Goal: Check status: Check status

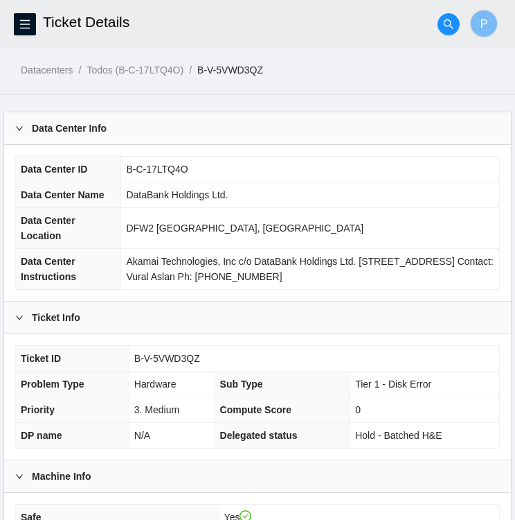
scroll to position [194, 0]
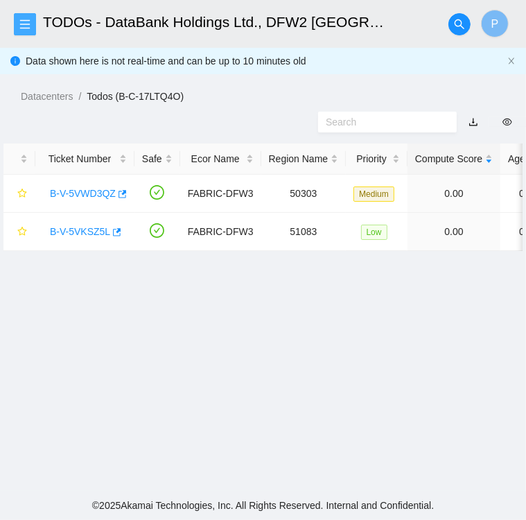
click at [28, 24] on icon "menu" at bounding box center [25, 23] width 10 height 9
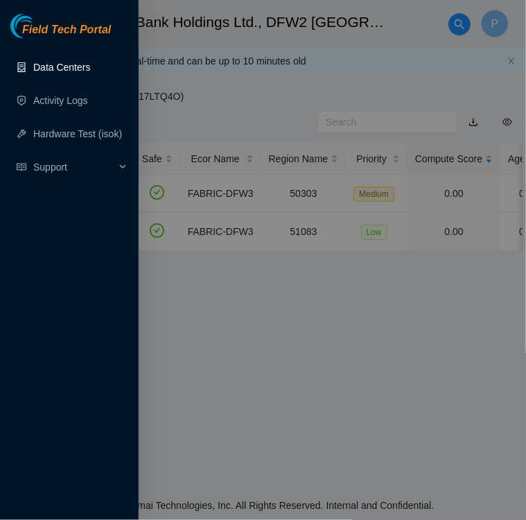
click at [37, 64] on link "Data Centers" at bounding box center [61, 67] width 57 height 11
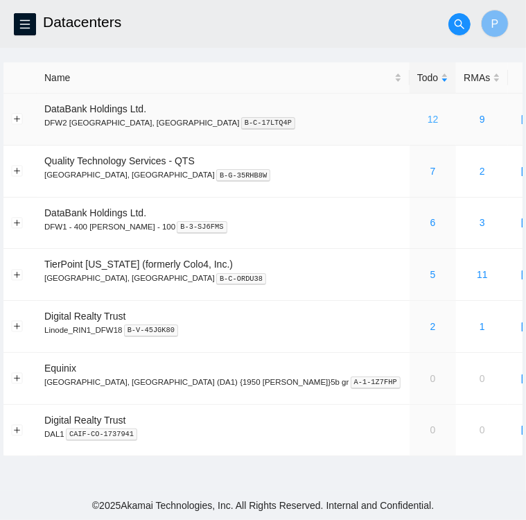
click at [427, 117] on link "12" at bounding box center [432, 119] width 11 height 11
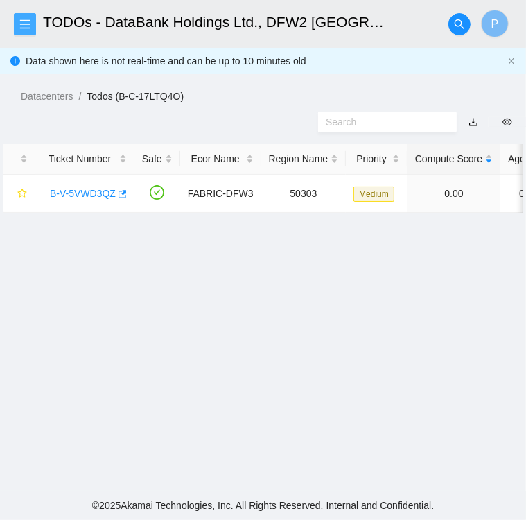
click at [28, 26] on icon "menu" at bounding box center [24, 24] width 11 height 11
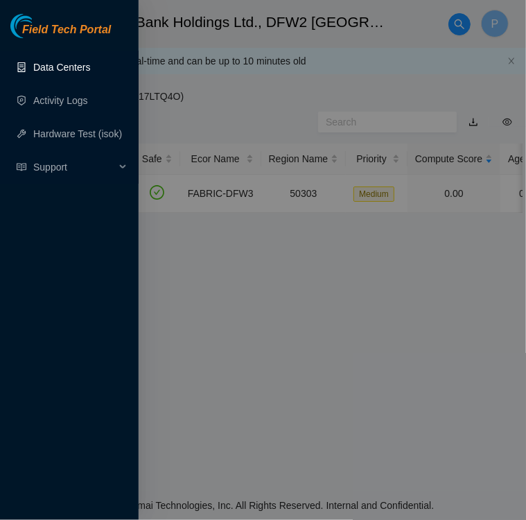
click at [62, 70] on link "Data Centers" at bounding box center [61, 67] width 57 height 11
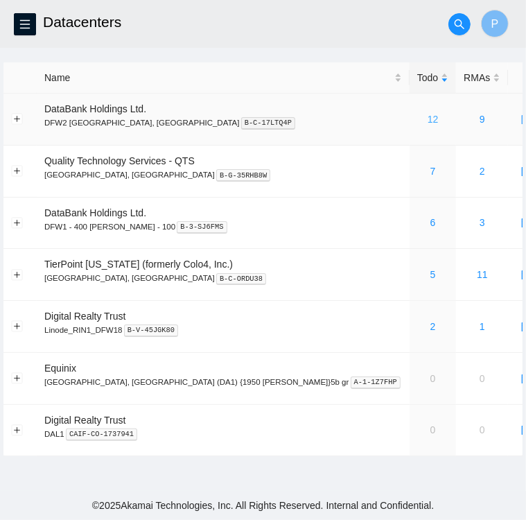
click at [427, 119] on link "12" at bounding box center [432, 119] width 11 height 11
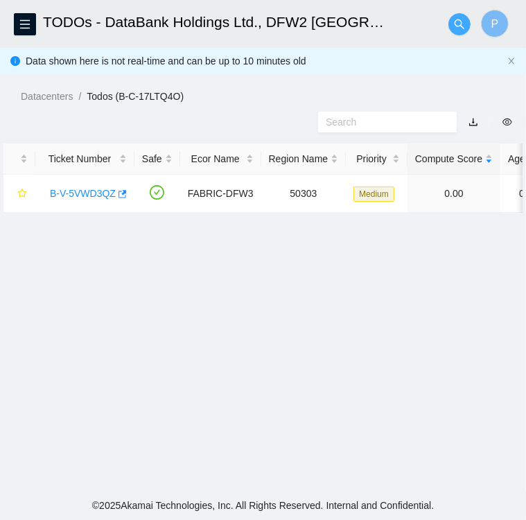
click at [460, 20] on icon "search" at bounding box center [459, 24] width 10 height 10
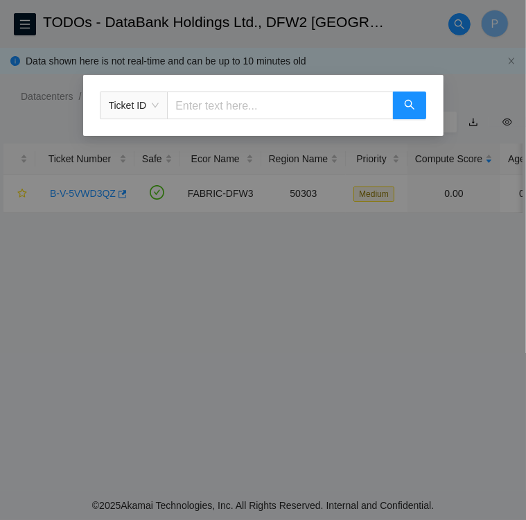
click at [154, 103] on span "Ticket ID" at bounding box center [134, 105] width 51 height 21
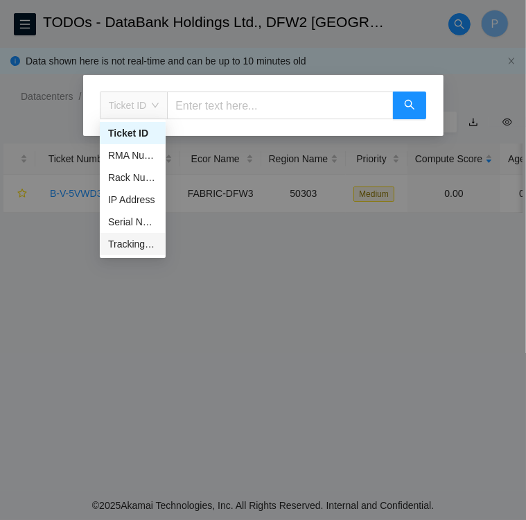
click at [144, 242] on div "Tracking Number" at bounding box center [132, 243] width 49 height 15
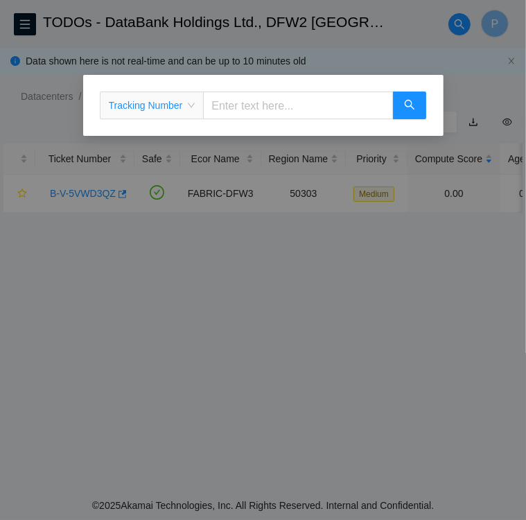
click at [144, 242] on div "Tracking Number Tracking Number" at bounding box center [263, 260] width 526 height 520
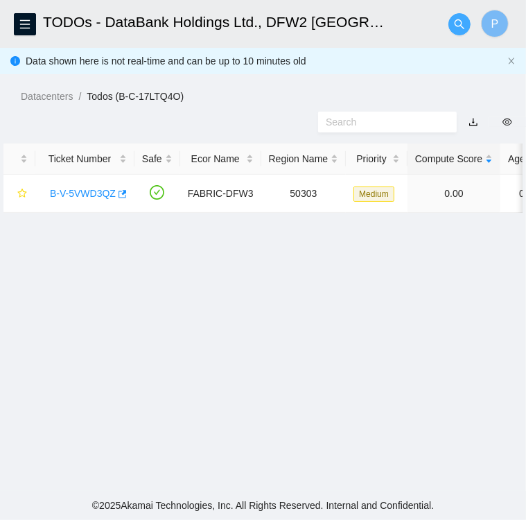
click at [457, 29] on icon "search" at bounding box center [459, 24] width 11 height 11
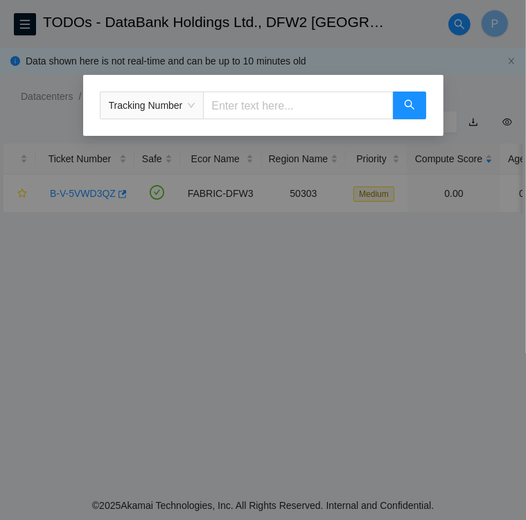
click at [233, 106] on input "text" at bounding box center [298, 105] width 190 height 28
type input "463470057013"
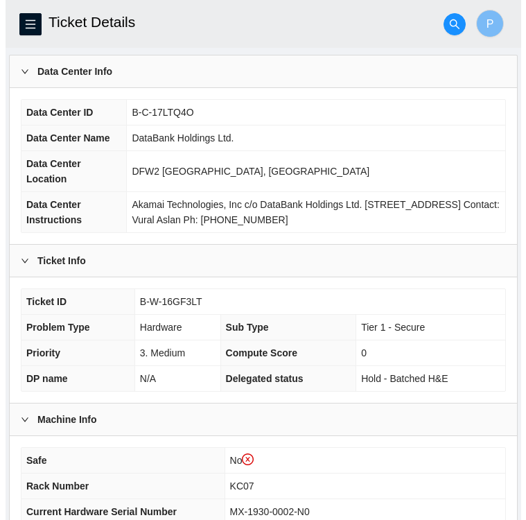
scroll to position [83, 0]
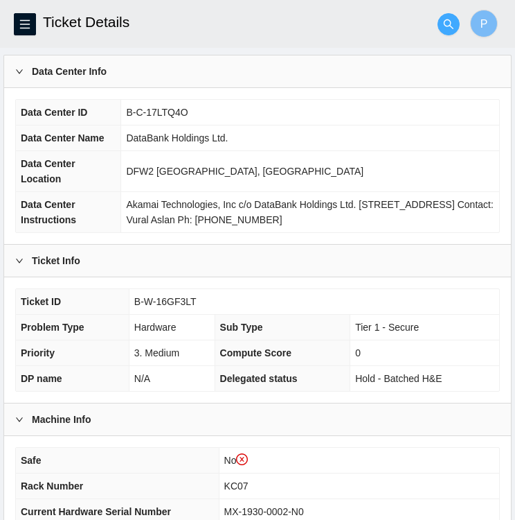
click at [447, 23] on icon "search" at bounding box center [448, 24] width 11 height 11
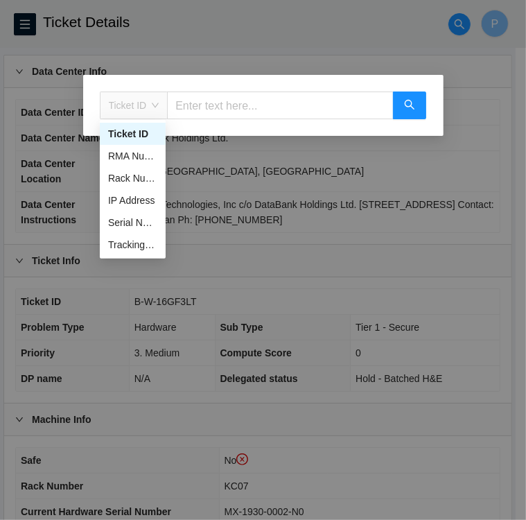
click at [154, 104] on span "Ticket ID" at bounding box center [134, 105] width 51 height 21
click at [146, 245] on div "Tracking Number" at bounding box center [132, 244] width 49 height 15
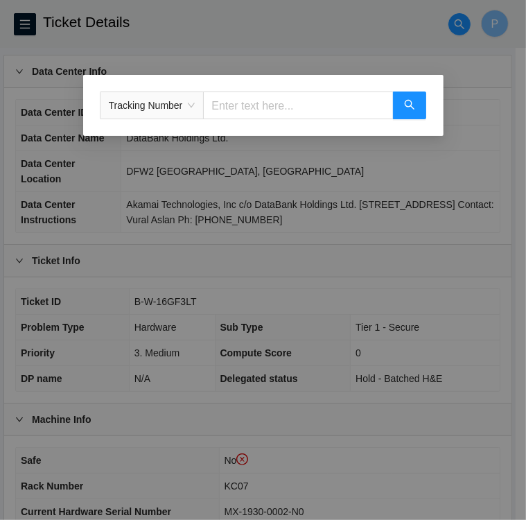
click at [247, 112] on input "text" at bounding box center [298, 105] width 190 height 28
type input "463470057837"
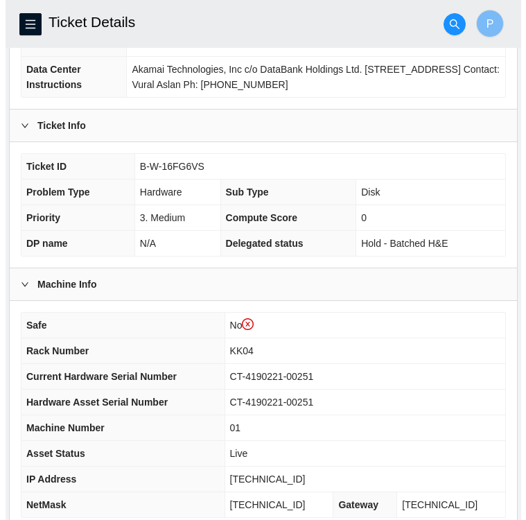
scroll to position [218, 0]
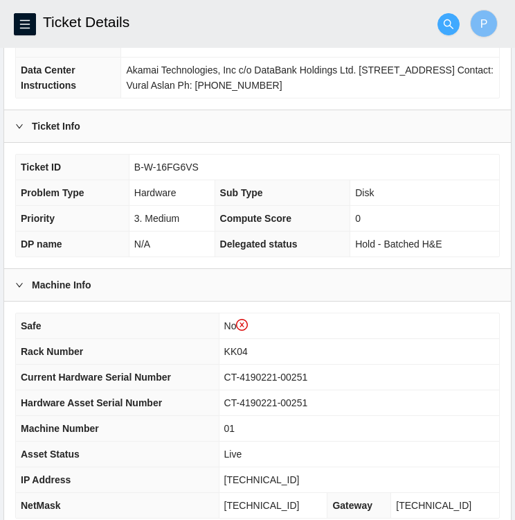
click at [445, 24] on icon "search" at bounding box center [448, 24] width 11 height 11
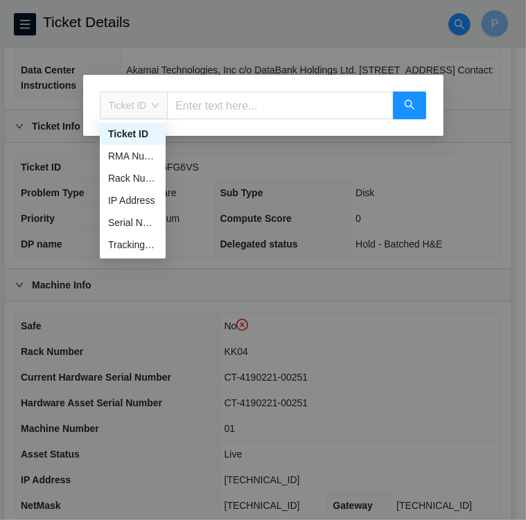
click at [156, 105] on span "Ticket ID" at bounding box center [134, 105] width 51 height 21
click at [138, 247] on div "Tracking Number" at bounding box center [132, 244] width 49 height 15
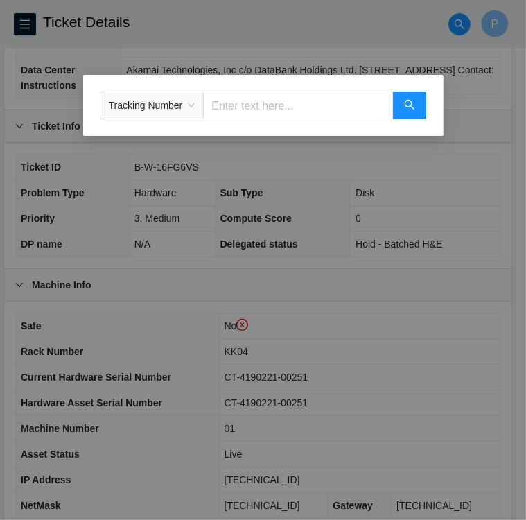
click at [258, 103] on input "text" at bounding box center [298, 105] width 190 height 28
type input "463470057859"
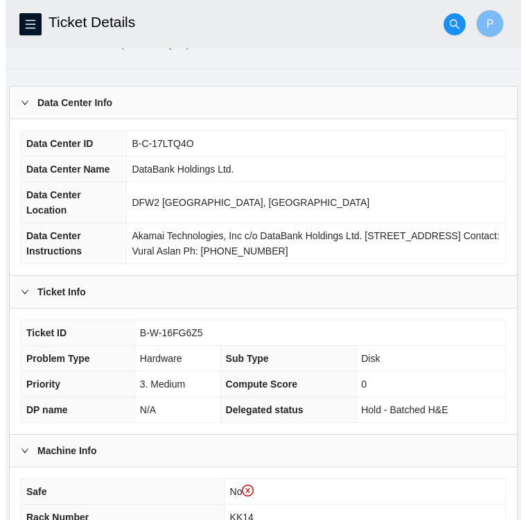
scroll to position [51, 0]
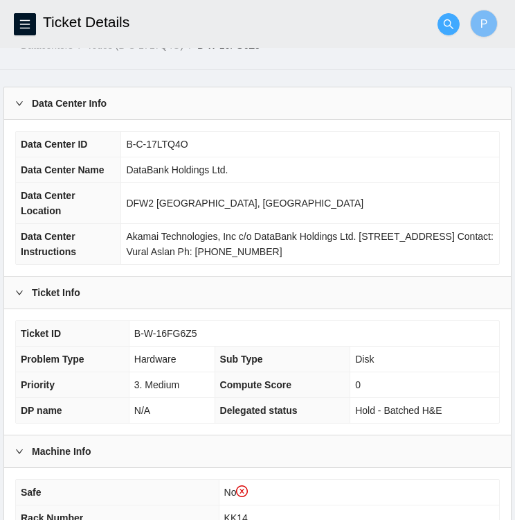
click at [446, 20] on icon "search" at bounding box center [449, 24] width 10 height 10
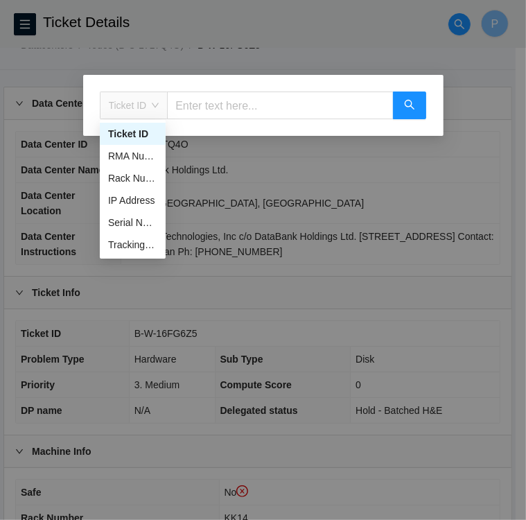
click at [149, 105] on span "Ticket ID" at bounding box center [134, 105] width 51 height 21
click at [127, 248] on div "Tracking Number" at bounding box center [132, 244] width 49 height 15
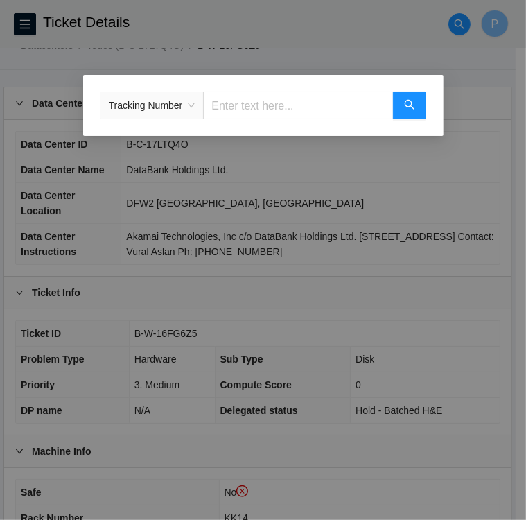
click at [249, 112] on input "text" at bounding box center [298, 105] width 190 height 28
type input "463470057193"
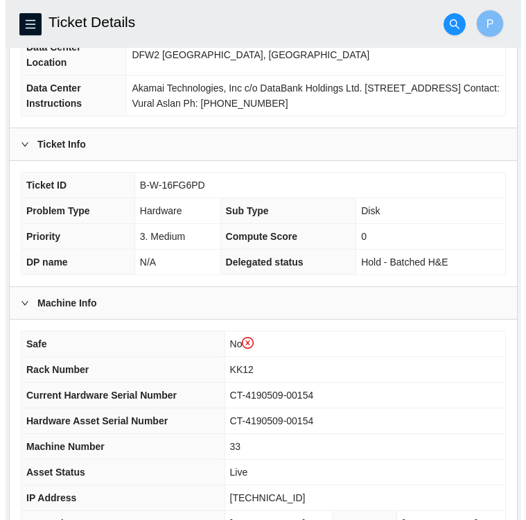
scroll to position [198, 0]
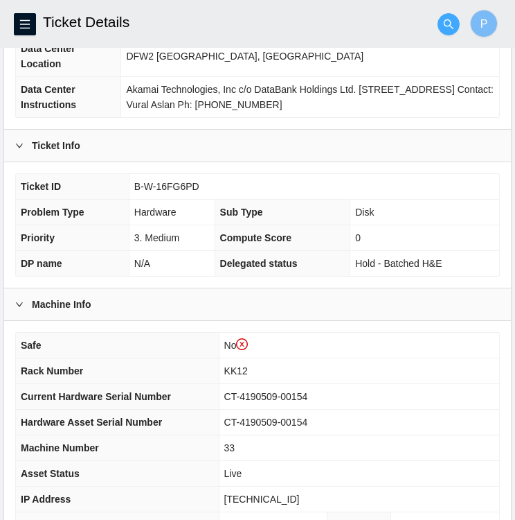
click at [449, 17] on button "button" at bounding box center [449, 24] width 22 height 22
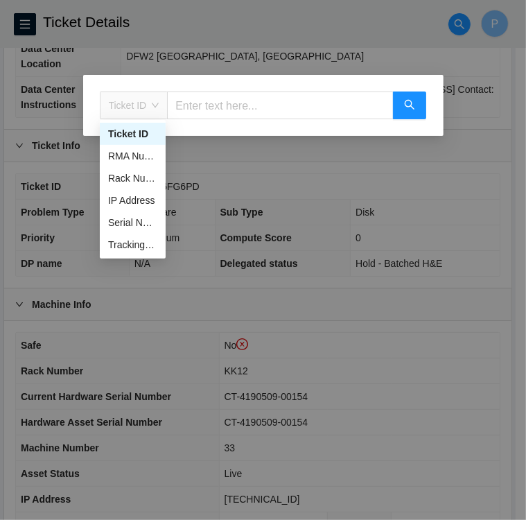
click at [155, 100] on span "Ticket ID" at bounding box center [134, 105] width 51 height 21
click at [136, 244] on div "Tracking Number" at bounding box center [132, 244] width 49 height 15
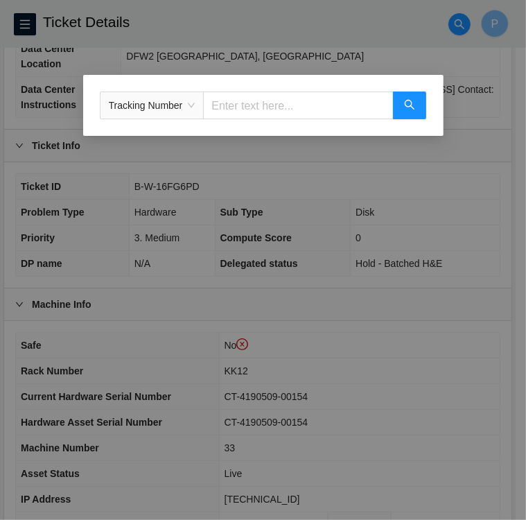
click at [280, 103] on input "text" at bounding box center [298, 105] width 190 height 28
type input "463470057230"
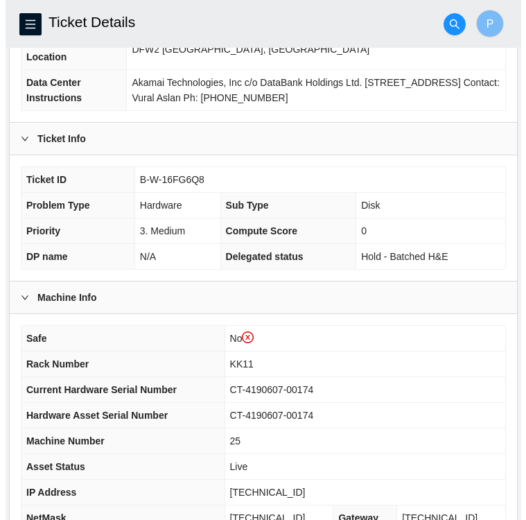
scroll to position [207, 0]
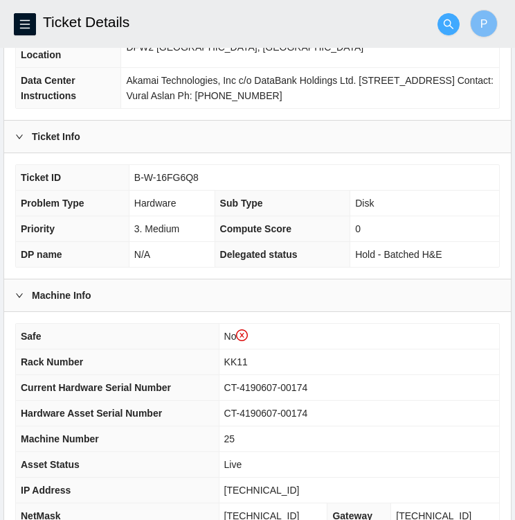
click at [446, 20] on icon "search" at bounding box center [449, 24] width 10 height 10
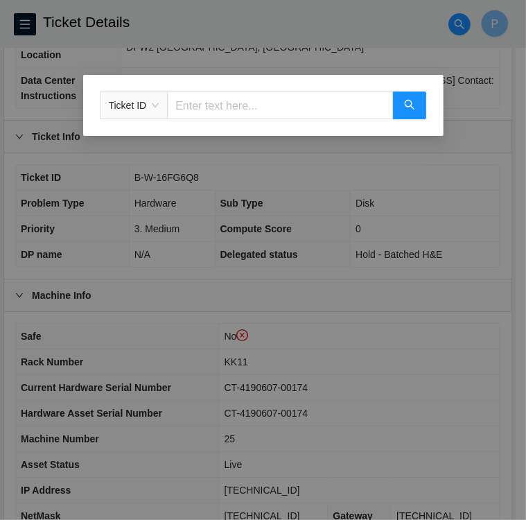
click at [152, 107] on span "Ticket ID" at bounding box center [134, 105] width 51 height 21
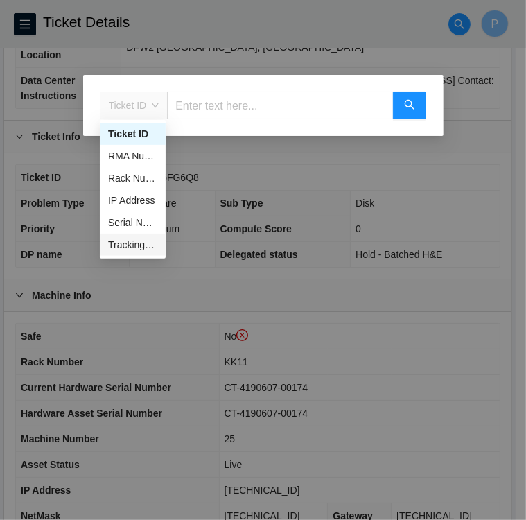
click at [136, 245] on div "Tracking Number" at bounding box center [132, 244] width 49 height 15
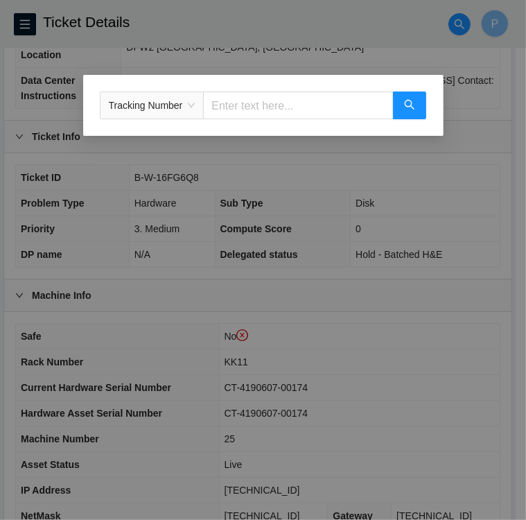
click at [283, 109] on input "text" at bounding box center [298, 105] width 190 height 28
type input "463470058259"
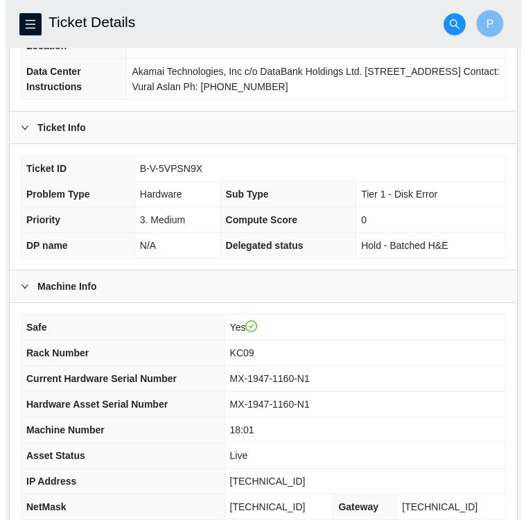
scroll to position [188, 0]
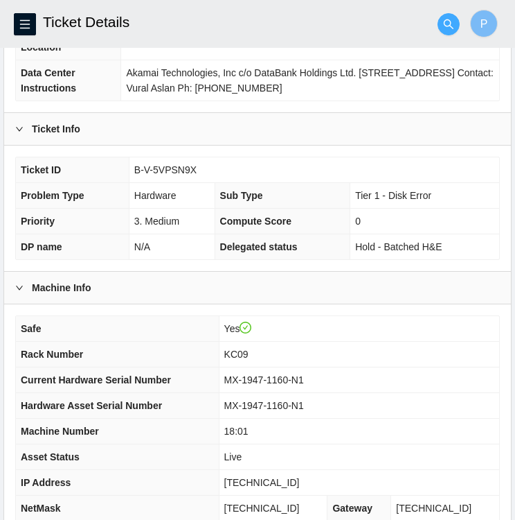
click at [447, 20] on icon "search" at bounding box center [448, 24] width 11 height 11
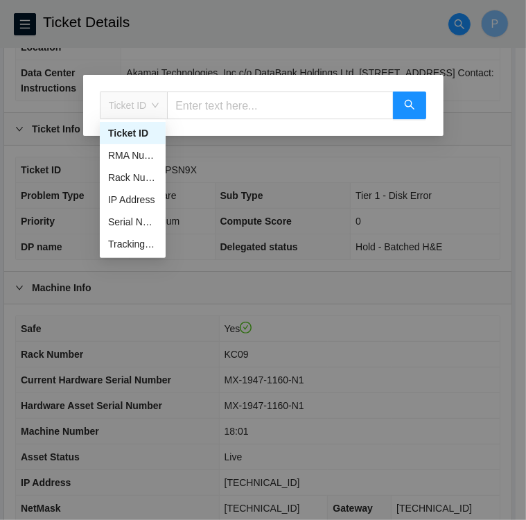
click at [152, 103] on span "Ticket ID" at bounding box center [134, 105] width 51 height 21
click at [129, 242] on div "Tracking Number" at bounding box center [132, 243] width 49 height 15
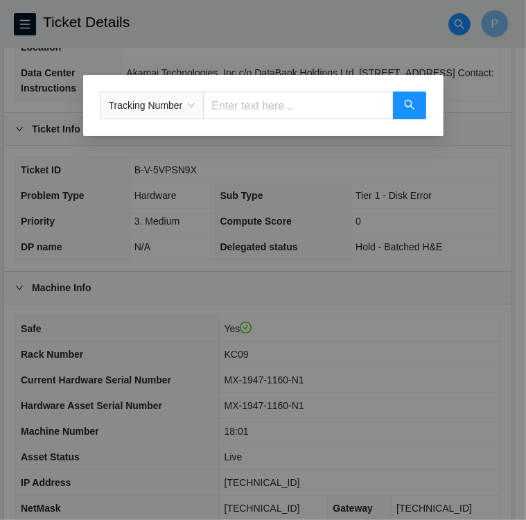
click at [262, 110] on input "text" at bounding box center [298, 105] width 190 height 28
type input "463470057399"
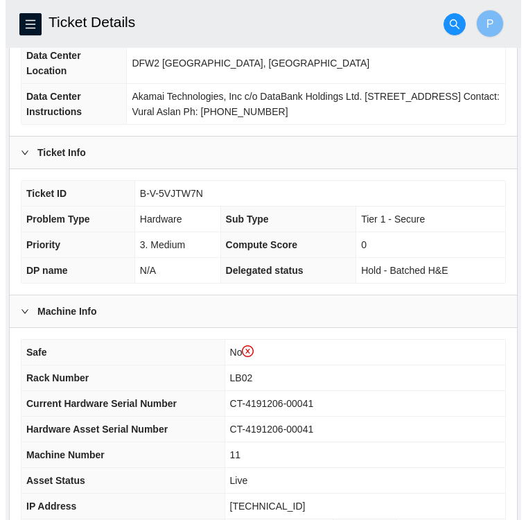
scroll to position [190, 0]
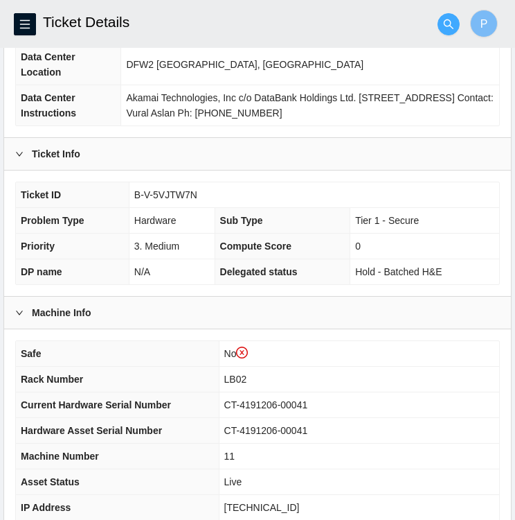
click at [452, 27] on icon "search" at bounding box center [449, 24] width 10 height 10
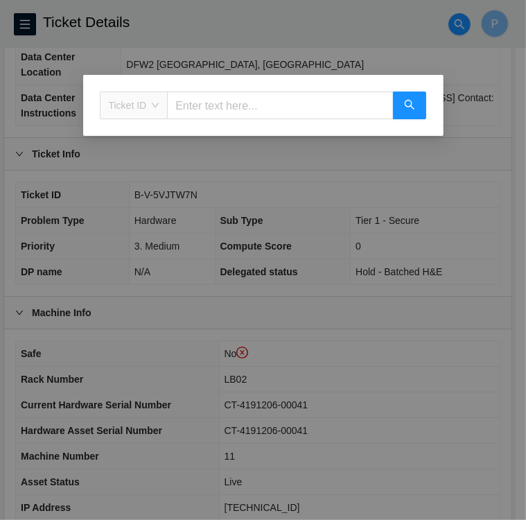
click at [150, 109] on span "Ticket ID" at bounding box center [134, 105] width 51 height 21
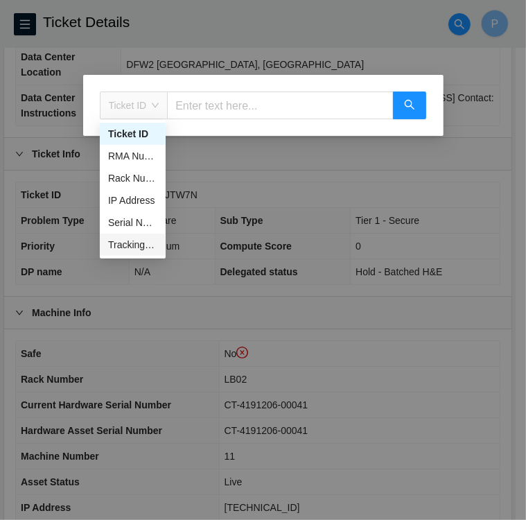
click at [150, 243] on div "Tracking Number" at bounding box center [132, 244] width 49 height 15
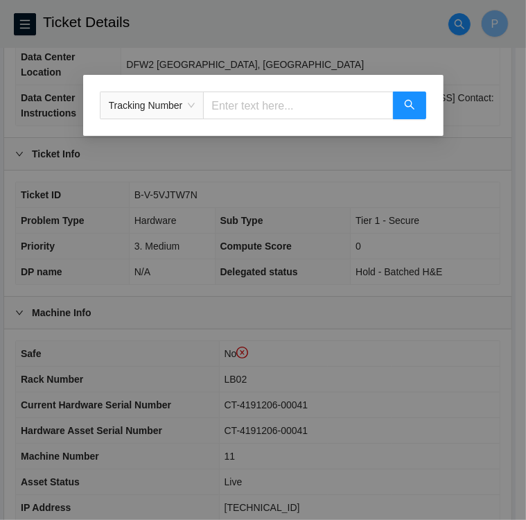
click at [242, 109] on input "text" at bounding box center [298, 105] width 190 height 28
type input "463470057892"
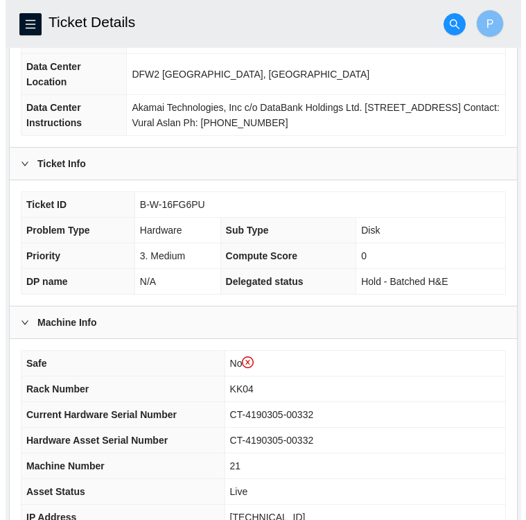
scroll to position [180, 0]
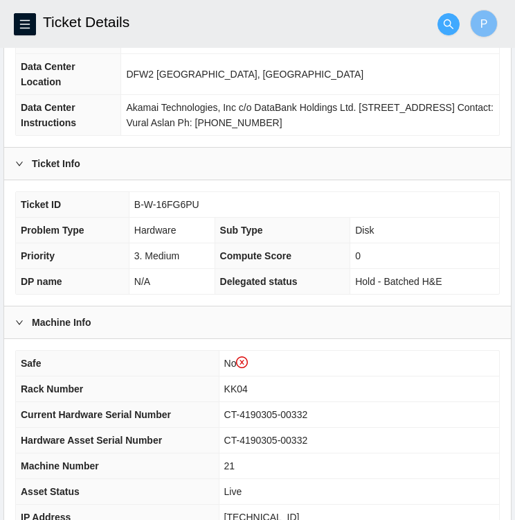
click at [443, 29] on icon "search" at bounding box center [448, 24] width 11 height 11
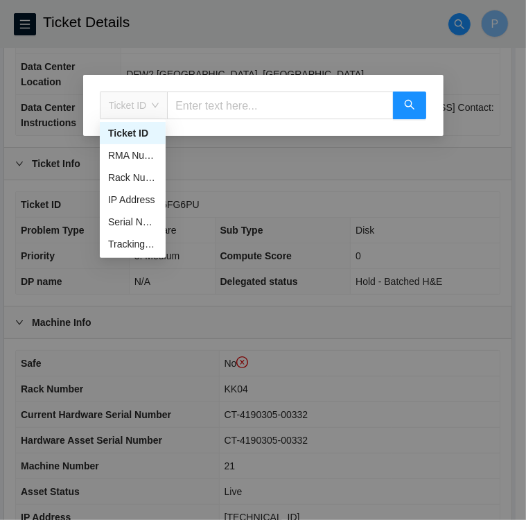
click at [155, 109] on span "Ticket ID" at bounding box center [134, 105] width 51 height 21
click at [150, 245] on div "Tracking Number" at bounding box center [132, 243] width 49 height 15
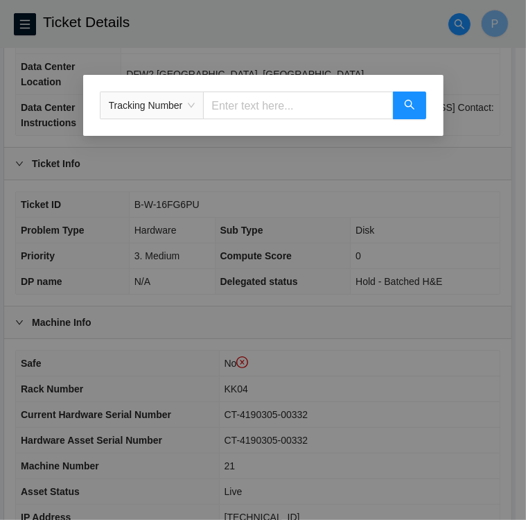
click at [233, 110] on input "text" at bounding box center [298, 105] width 190 height 28
type input "463470057296"
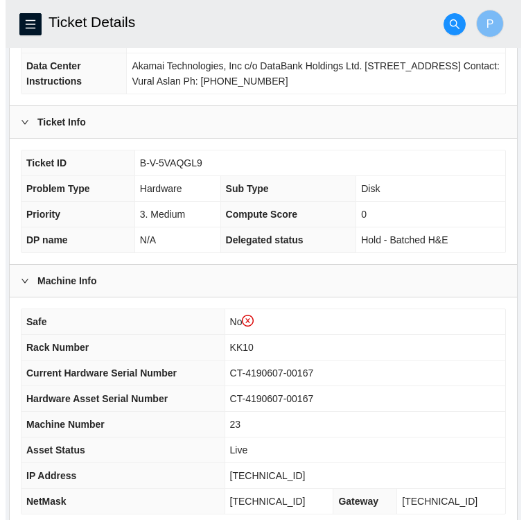
scroll to position [222, 0]
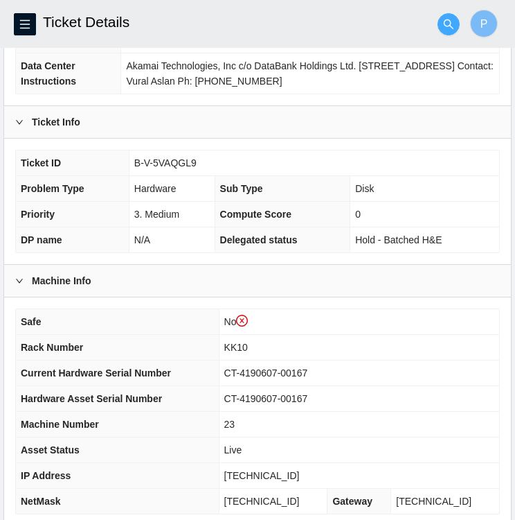
click at [445, 31] on button "button" at bounding box center [449, 24] width 22 height 22
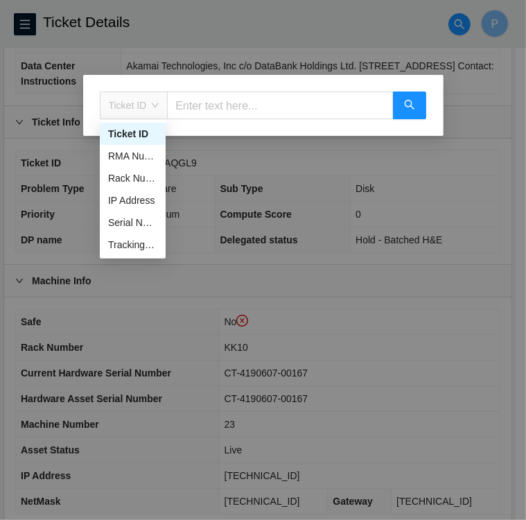
click at [154, 101] on span "Ticket ID" at bounding box center [134, 105] width 51 height 21
click at [147, 242] on div "Tracking Number" at bounding box center [132, 244] width 49 height 15
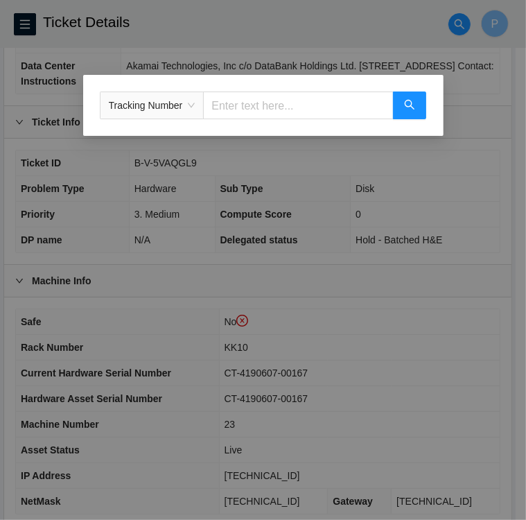
click at [241, 104] on input "text" at bounding box center [298, 105] width 190 height 28
type input "463470057918"
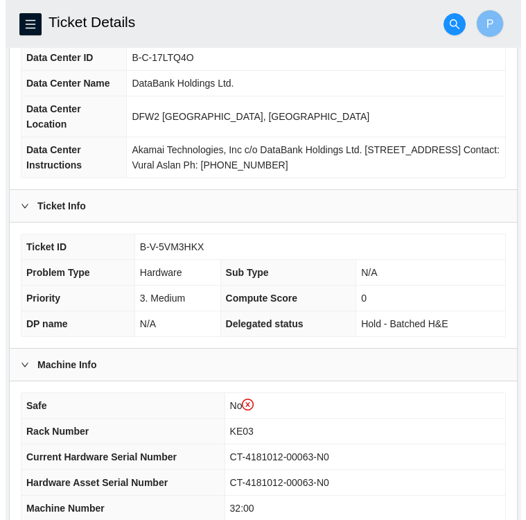
scroll to position [143, 0]
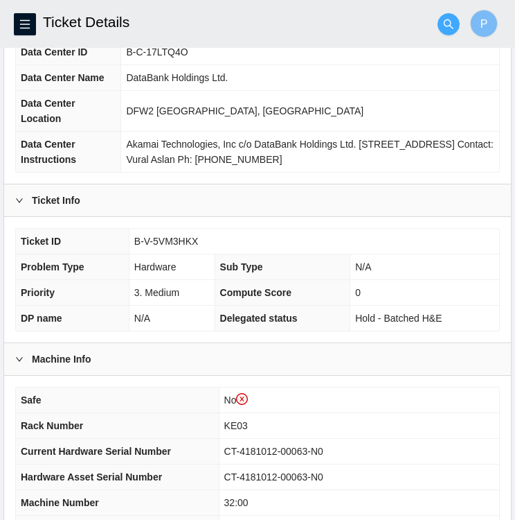
click at [452, 26] on icon "search" at bounding box center [448, 24] width 11 height 11
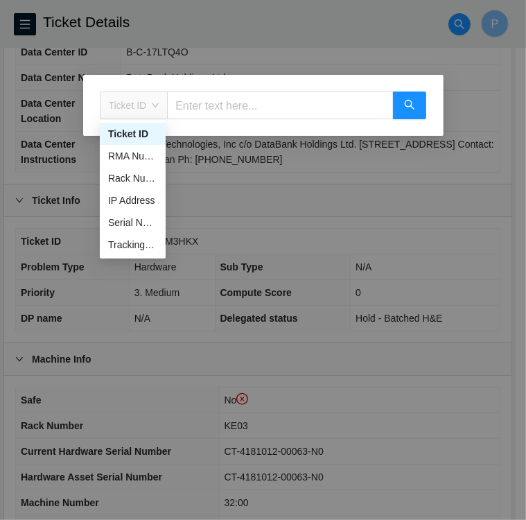
click at [157, 103] on span "Ticket ID" at bounding box center [134, 105] width 51 height 21
click at [133, 247] on div "Tracking Number" at bounding box center [132, 244] width 49 height 15
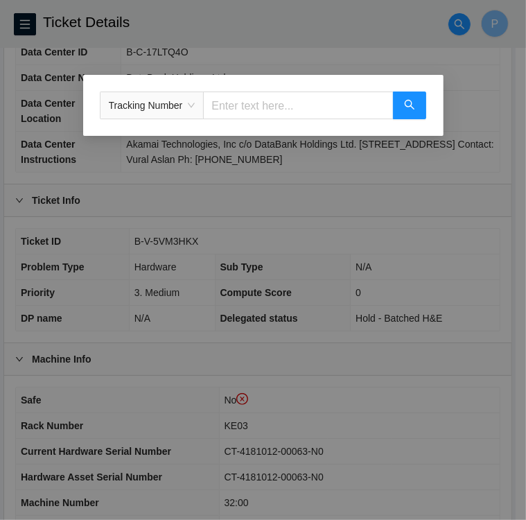
click at [224, 114] on input "text" at bounding box center [298, 105] width 190 height 28
type input "463470057790"
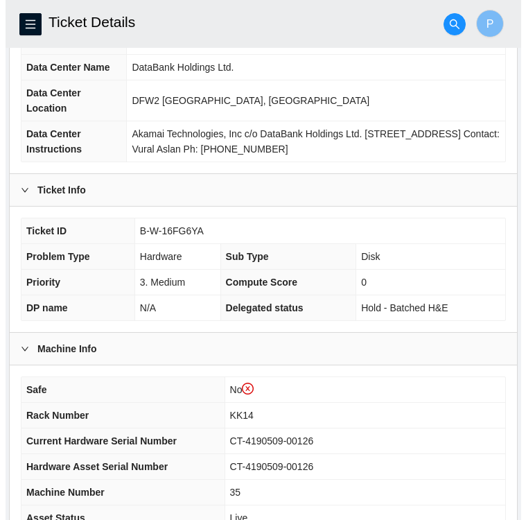
scroll to position [154, 0]
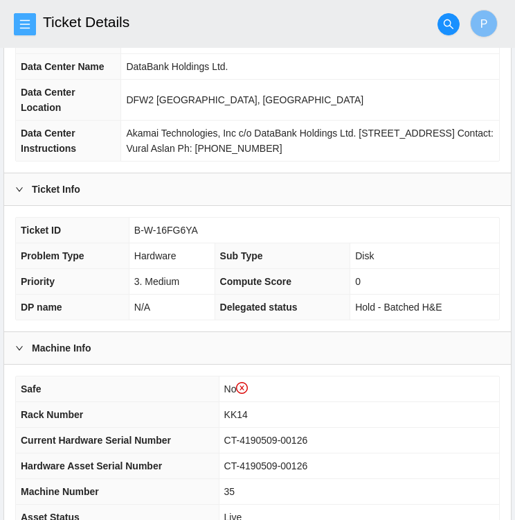
click at [28, 22] on icon "menu" at bounding box center [24, 24] width 11 height 11
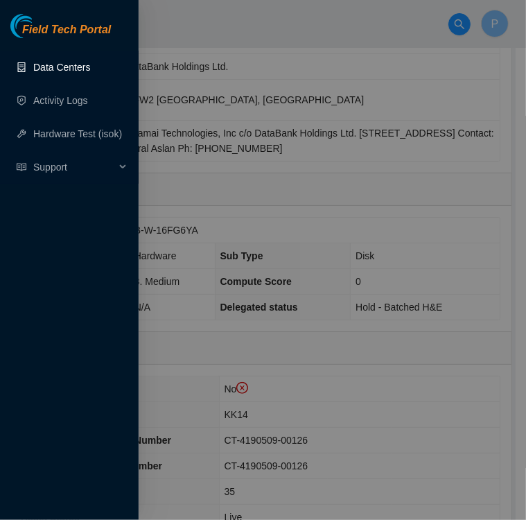
click at [47, 68] on link "Data Centers" at bounding box center [61, 67] width 57 height 11
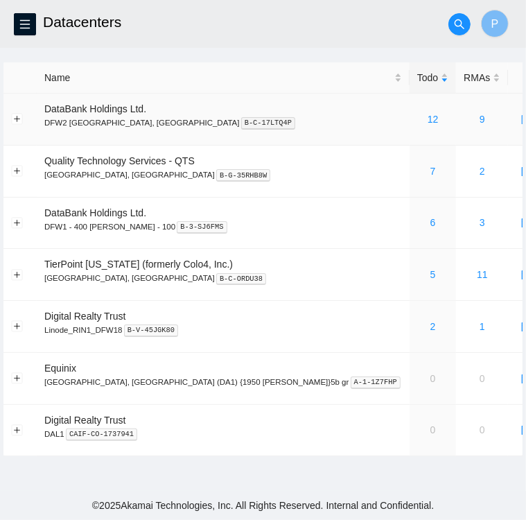
click at [417, 120] on div "12" at bounding box center [432, 119] width 31 height 15
